Goal: Task Accomplishment & Management: Use online tool/utility

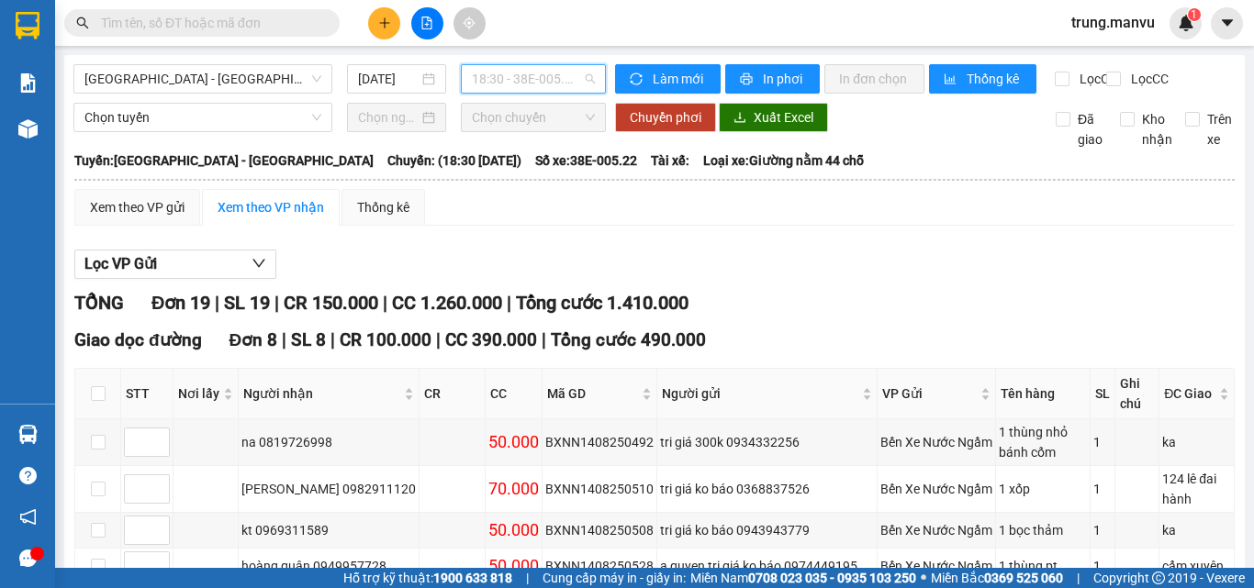
click at [513, 87] on span "18:30 - 38E-005.22" at bounding box center [533, 79] width 123 height 28
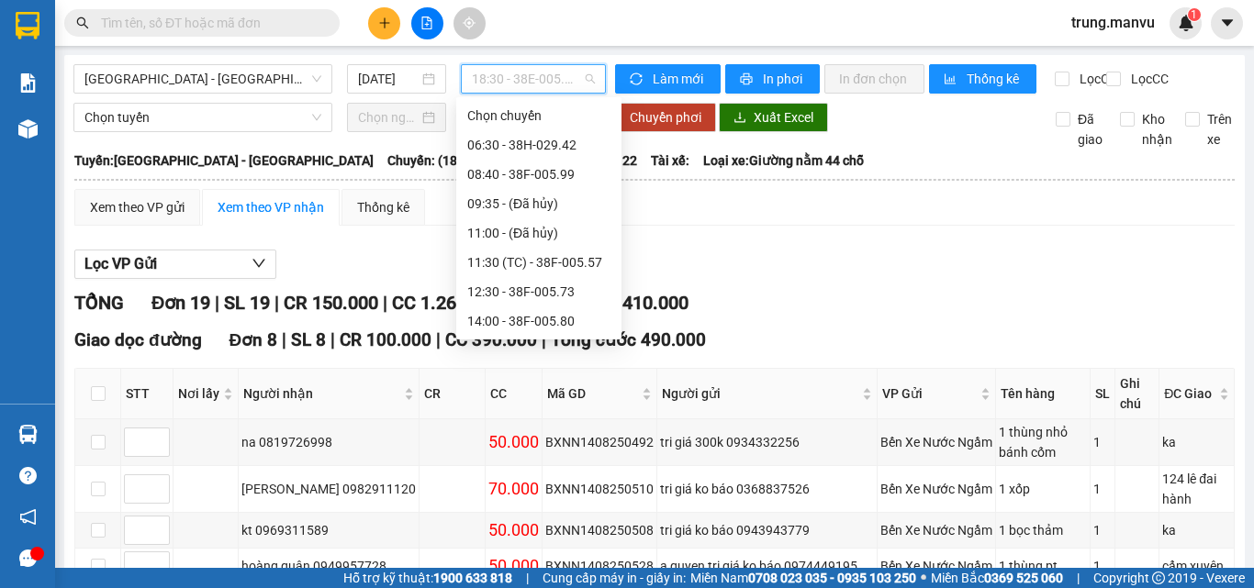
click at [567, 341] on div "16:00 - 38E-005.52" at bounding box center [538, 351] width 143 height 20
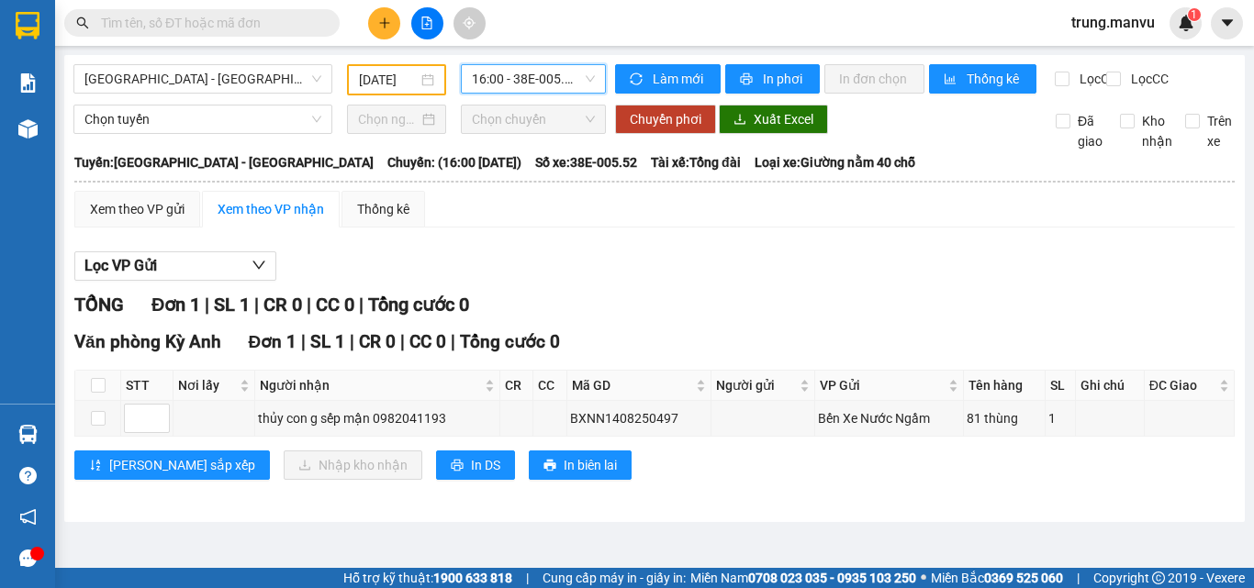
click at [493, 77] on span "16:00 - 38E-005.52" at bounding box center [533, 79] width 123 height 28
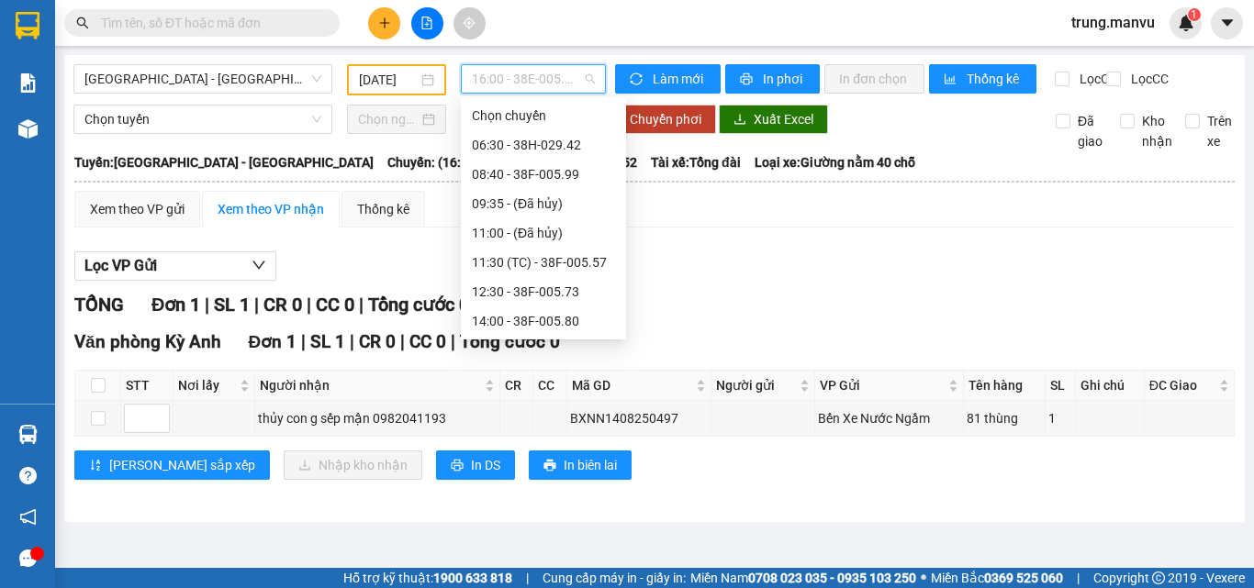
click at [574, 399] on div "18:30 - 38E-005.22" at bounding box center [543, 409] width 143 height 20
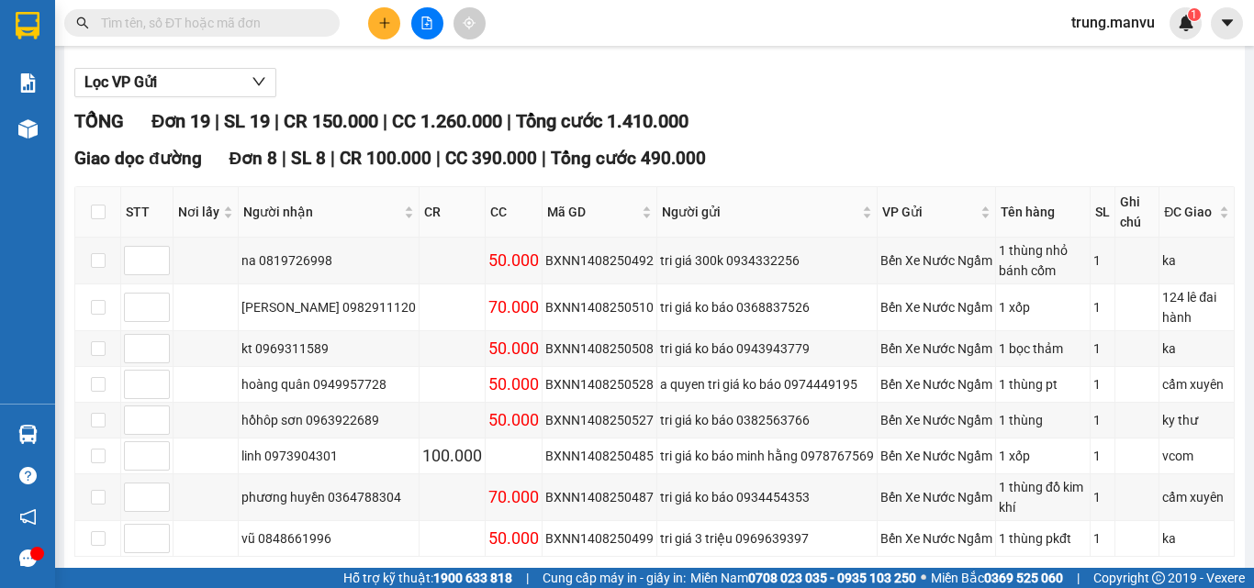
scroll to position [367, 0]
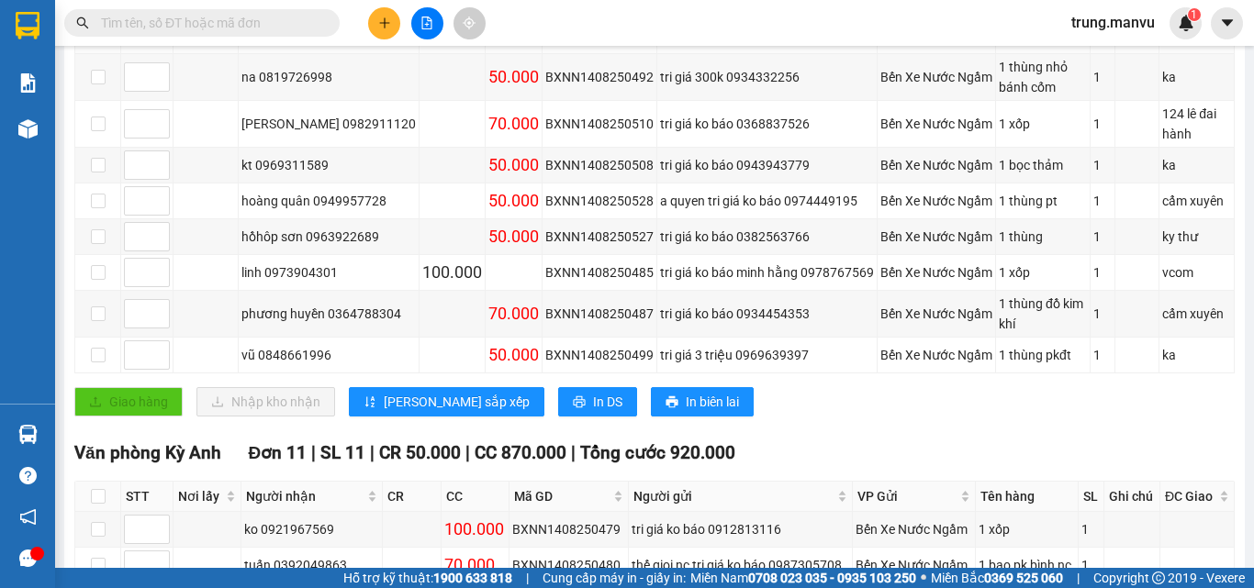
click at [142, 16] on input "text" at bounding box center [209, 23] width 217 height 20
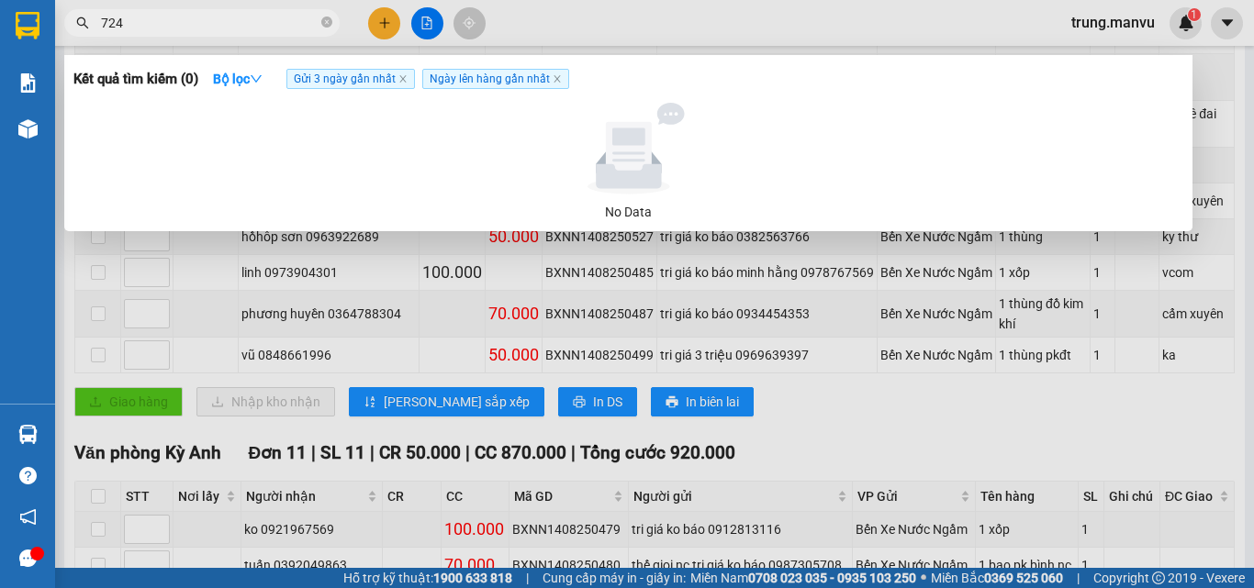
type input "724"
click at [761, 448] on div at bounding box center [627, 294] width 1254 height 588
click at [223, 24] on input "724" at bounding box center [209, 23] width 217 height 20
click at [429, 24] on div at bounding box center [627, 294] width 1254 height 588
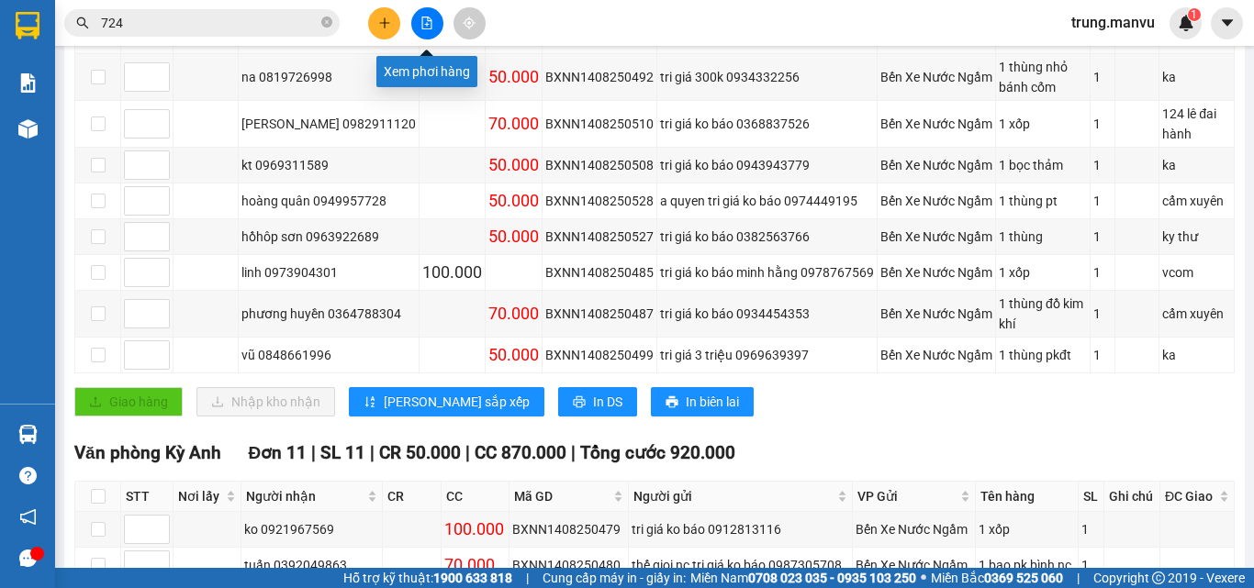
click at [427, 28] on icon "file-add" at bounding box center [426, 23] width 13 height 13
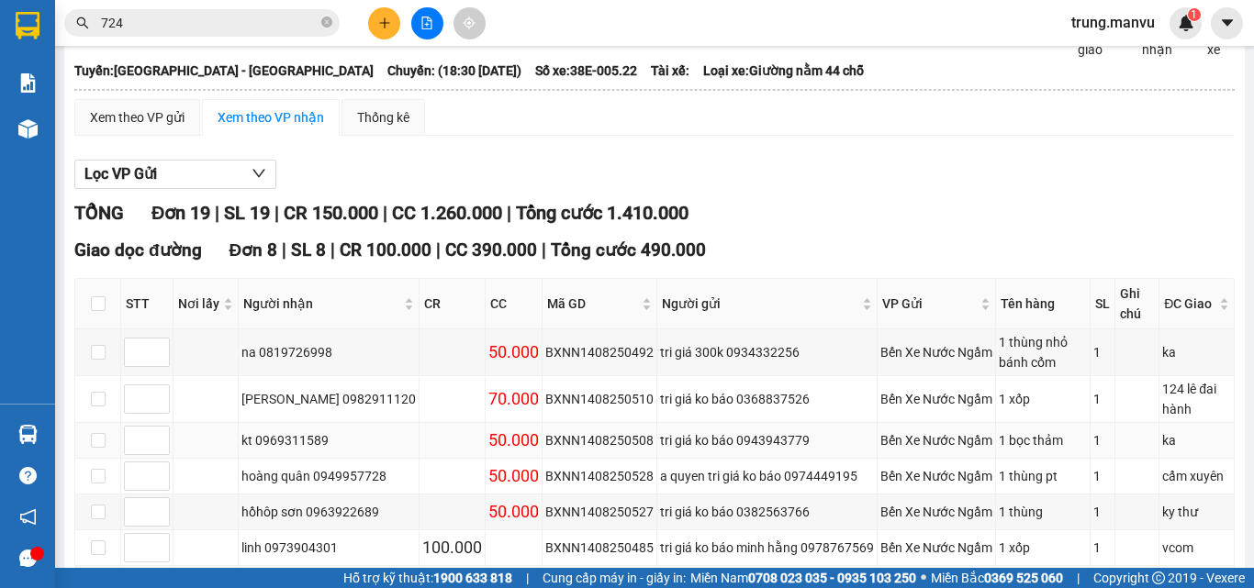
scroll to position [275, 0]
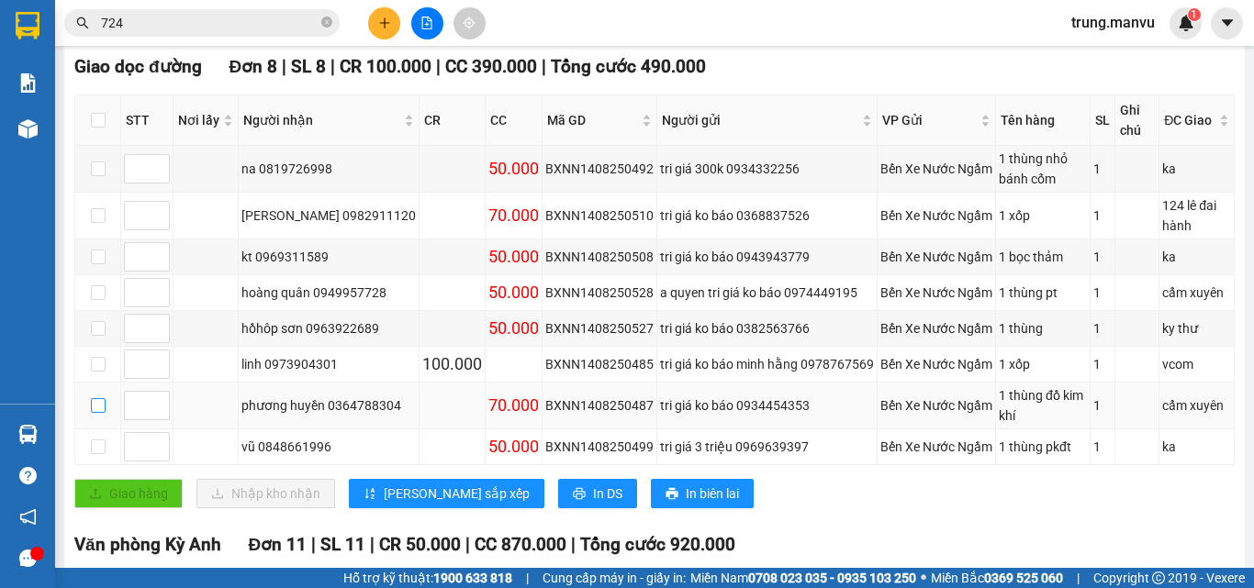
click at [91, 413] on input "checkbox" at bounding box center [98, 405] width 15 height 15
checkbox input "true"
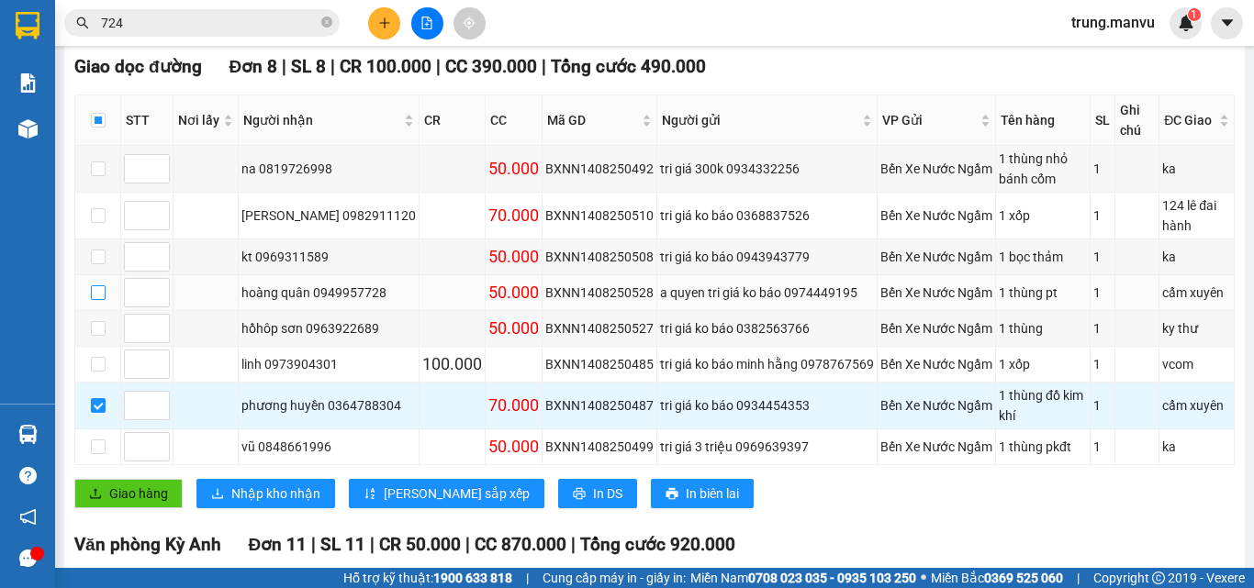
click at [101, 300] on input "checkbox" at bounding box center [98, 292] width 15 height 15
checkbox input "true"
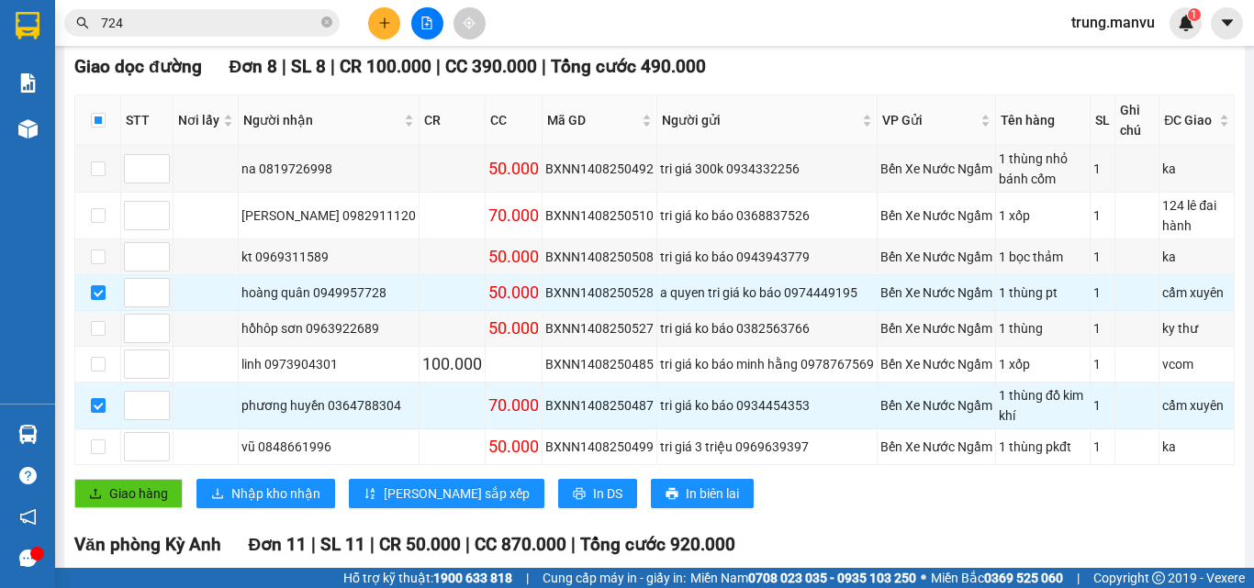
scroll to position [0, 0]
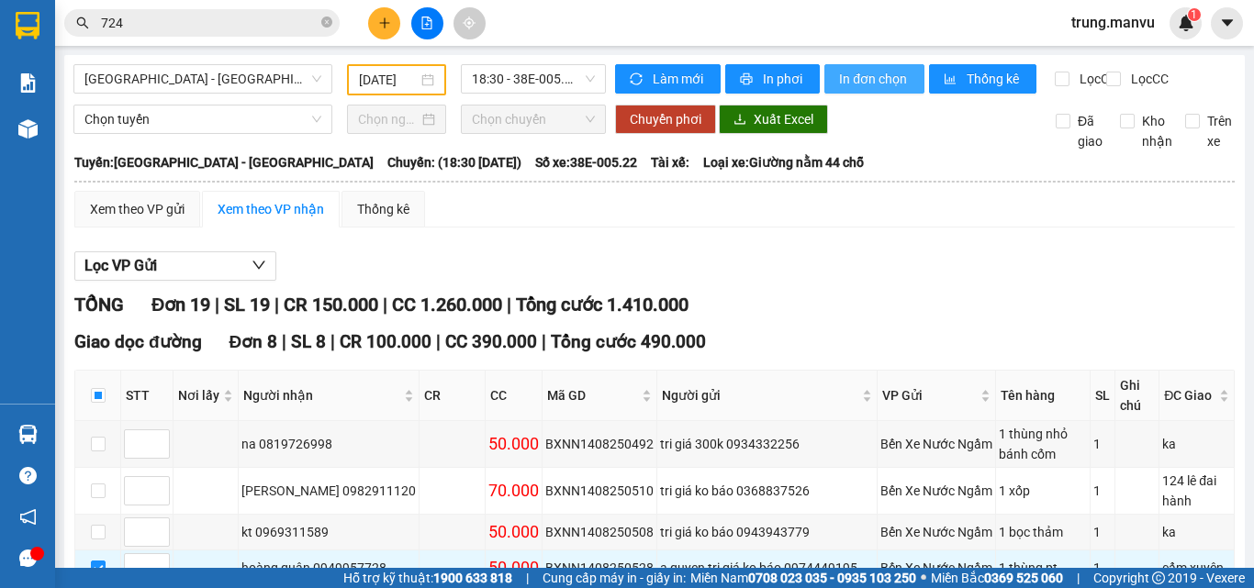
click at [854, 79] on span "In đơn chọn" at bounding box center [874, 79] width 71 height 20
click at [859, 71] on span "In đơn chọn" at bounding box center [874, 79] width 71 height 20
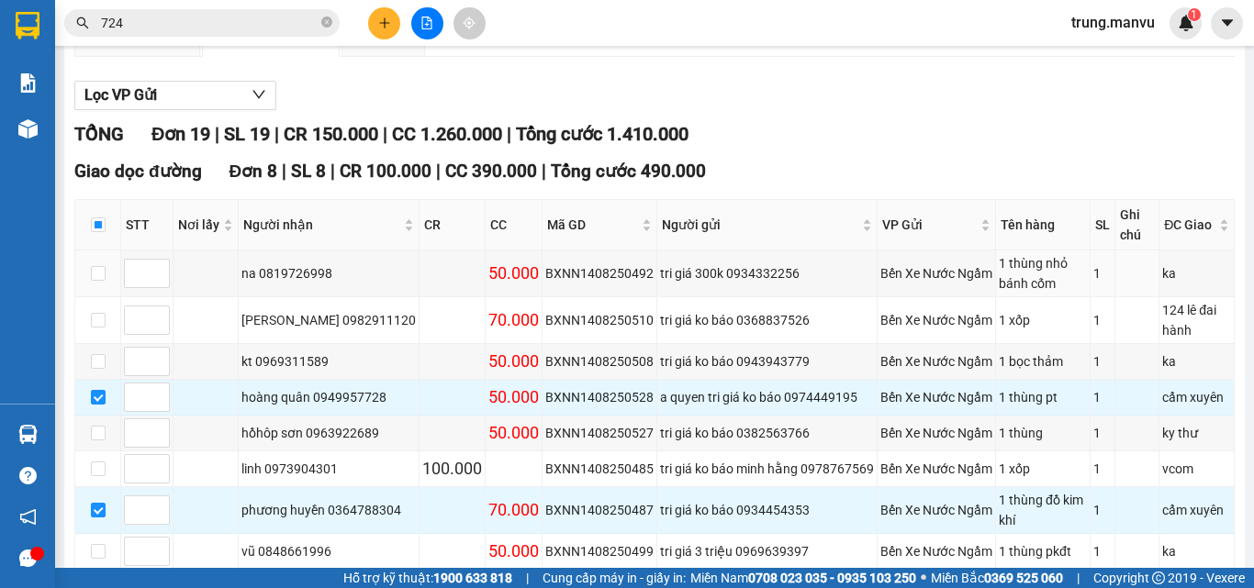
scroll to position [263, 0]
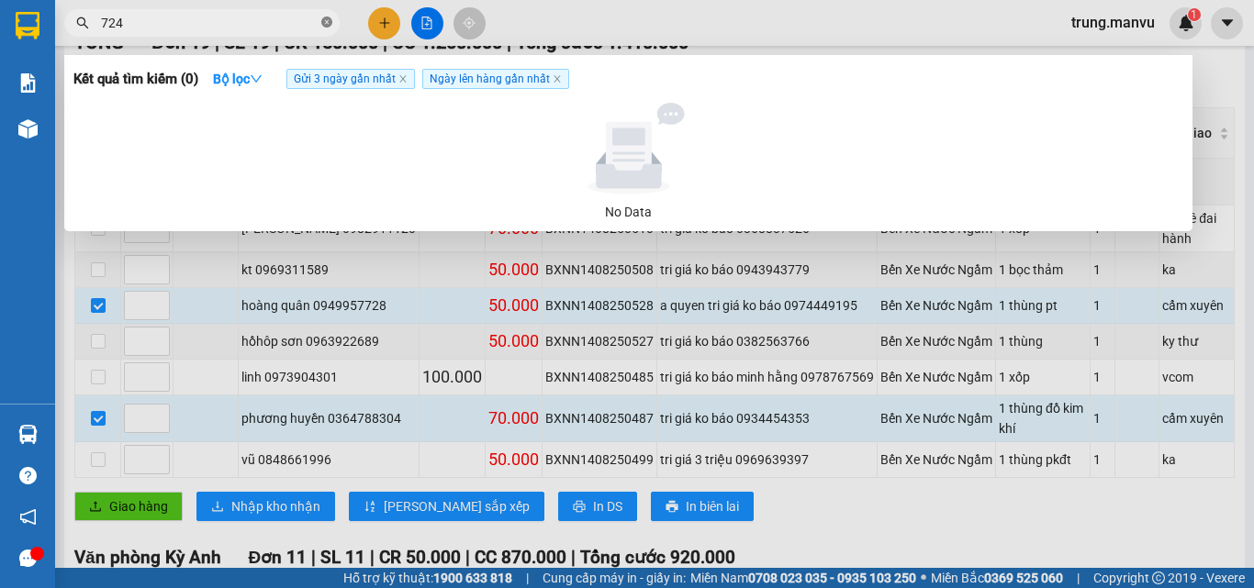
click at [325, 25] on icon "close-circle" at bounding box center [326, 22] width 11 height 11
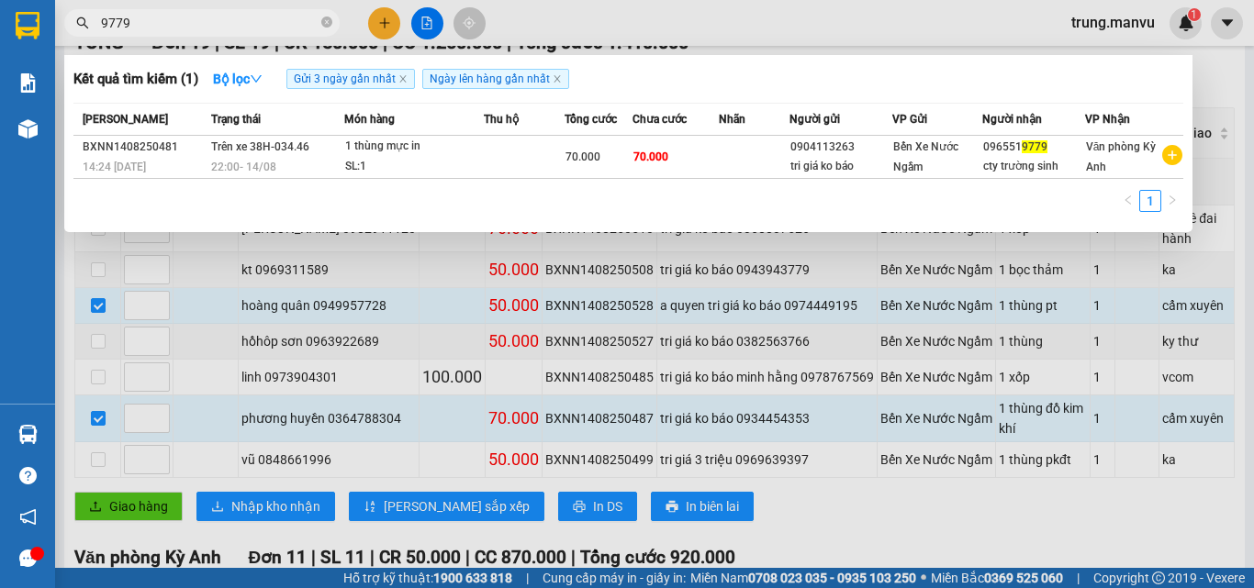
type input "9779"
click at [1221, 103] on div at bounding box center [627, 294] width 1254 height 588
